Goal: Task Accomplishment & Management: Manage account settings

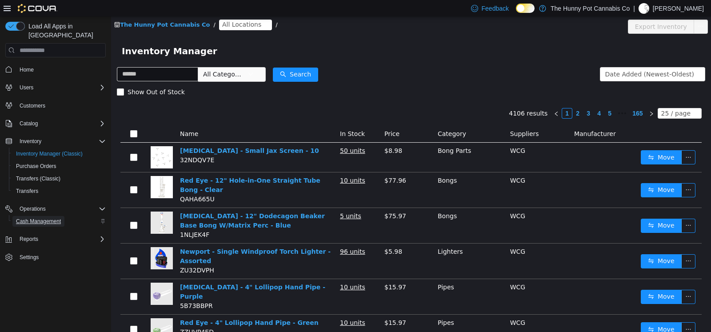
click at [37, 218] on span "Cash Management" at bounding box center [38, 221] width 45 height 7
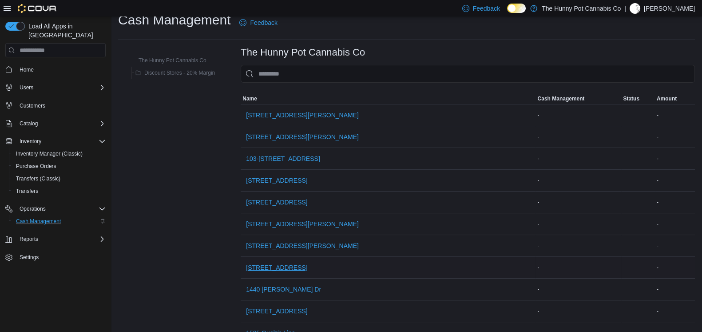
scroll to position [13, 0]
click at [288, 270] on span "[STREET_ADDRESS]" at bounding box center [276, 267] width 61 height 9
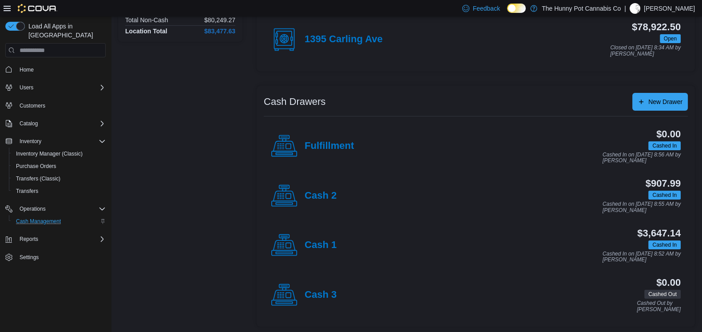
scroll to position [104, 0]
click at [313, 243] on h4 "Cash 1" at bounding box center [321, 245] width 32 height 12
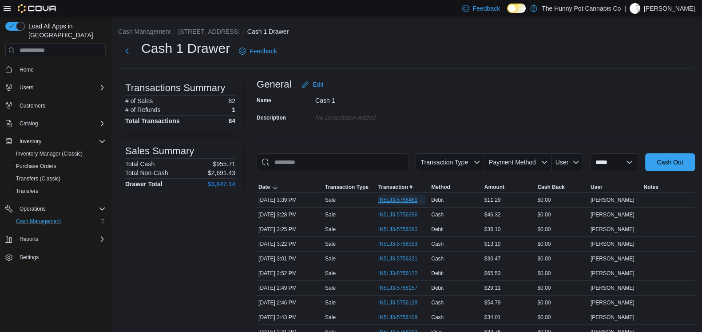
click at [380, 196] on span "IN5LJ3-5756461" at bounding box center [399, 199] width 40 height 7
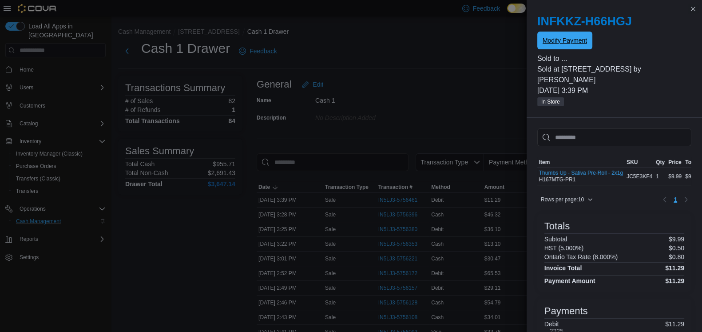
click at [581, 37] on span "Modify Payment" at bounding box center [565, 40] width 44 height 9
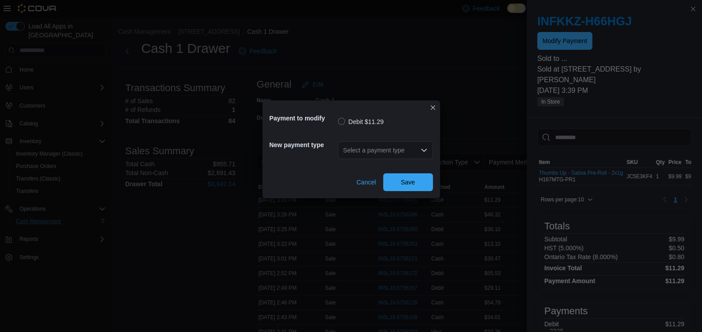
click at [364, 146] on div "Select a payment type" at bounding box center [385, 150] width 95 height 18
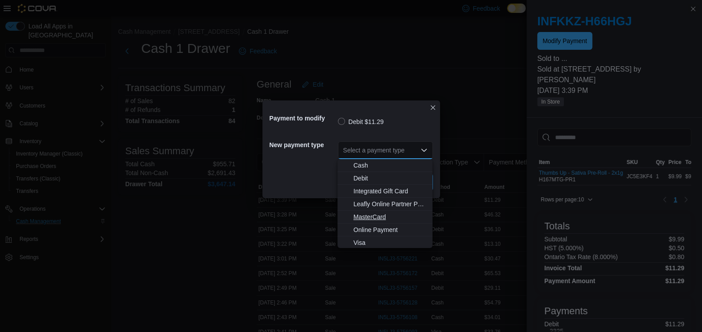
click at [365, 218] on span "MasterCard" at bounding box center [391, 216] width 74 height 9
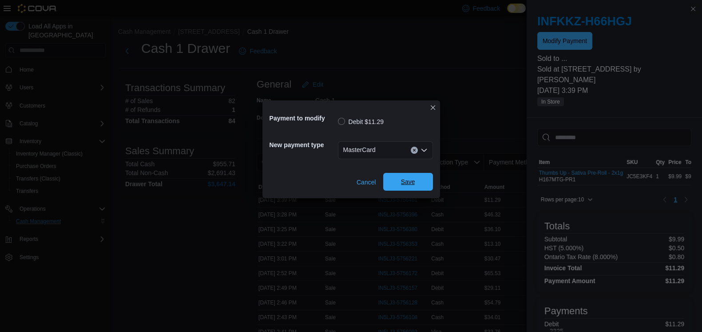
click at [401, 182] on span "Save" at bounding box center [408, 181] width 14 height 9
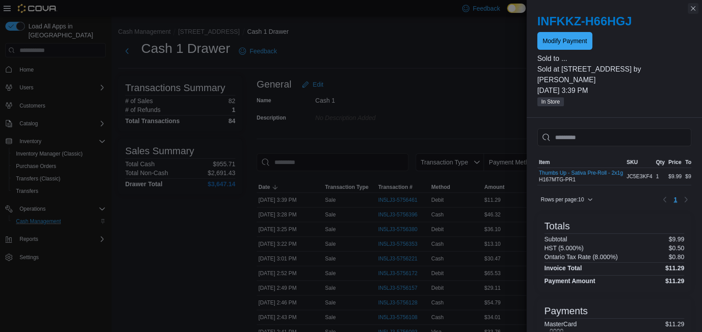
click at [694, 10] on button "Close this dialog" at bounding box center [693, 8] width 11 height 11
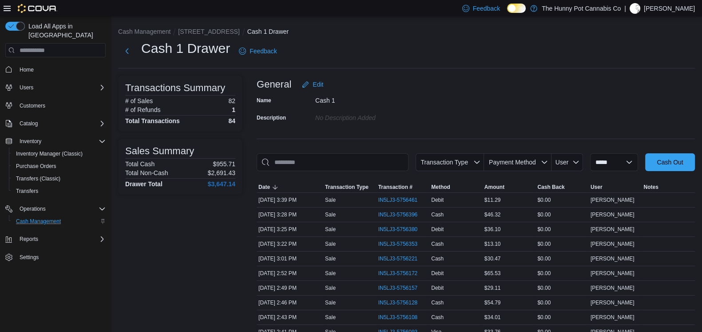
click at [389, 112] on div "No Description added" at bounding box center [374, 116] width 119 height 11
click at [389, 214] on span "IN5LJ3-5756609" at bounding box center [399, 214] width 40 height 7
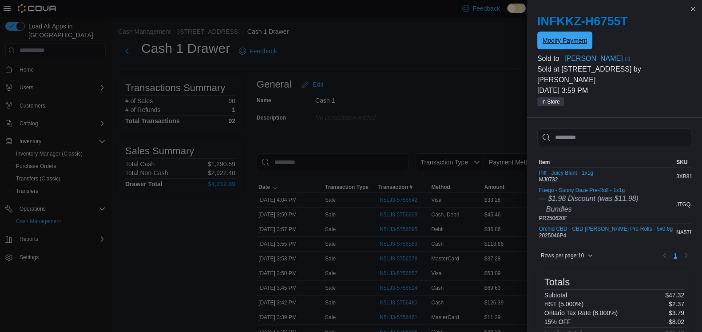
click at [564, 34] on span "Modify Payment" at bounding box center [565, 41] width 44 height 18
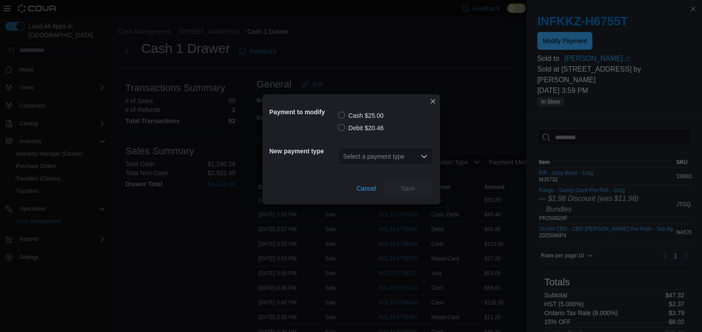
click at [344, 128] on label "Debit $20.46" at bounding box center [361, 128] width 46 height 11
click at [405, 158] on div "Select a payment type" at bounding box center [385, 156] width 95 height 18
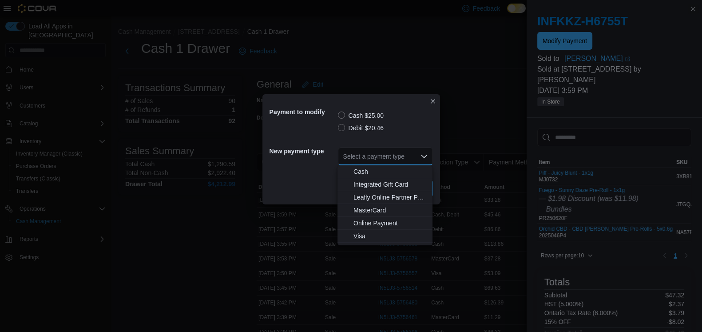
click at [374, 231] on button "Visa" at bounding box center [385, 236] width 95 height 13
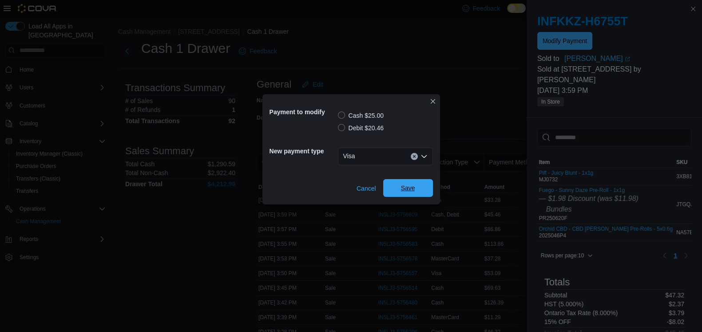
click at [399, 183] on span "Save" at bounding box center [408, 188] width 39 height 18
